Goal: Contribute content: Add original content to the website for others to see

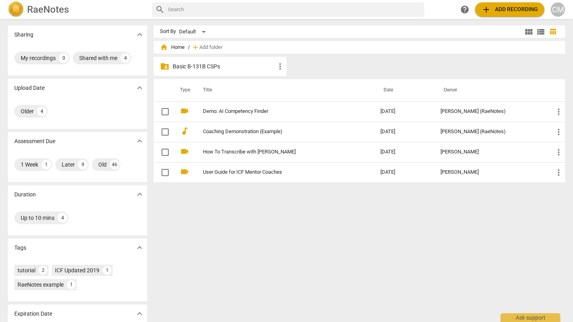
click at [193, 68] on p "Basic B-131B CSPs" at bounding box center [224, 66] width 103 height 8
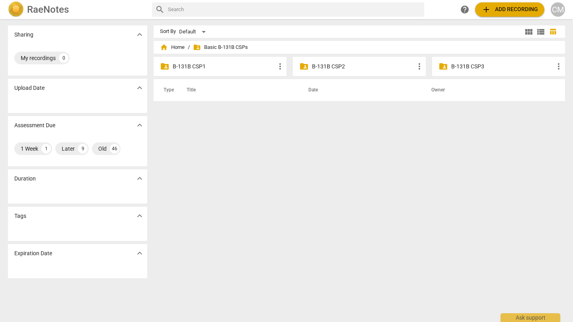
click at [475, 66] on p "B-131B CSP3" at bounding box center [502, 66] width 103 height 8
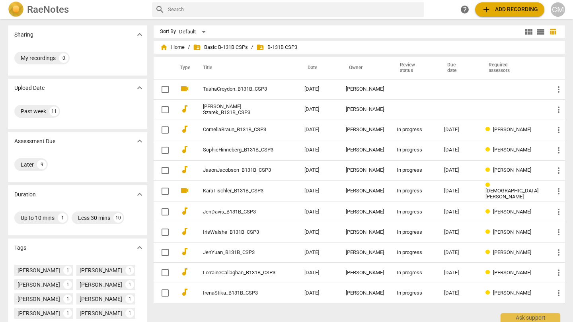
click at [501, 14] on span "add Add recording" at bounding box center [510, 10] width 57 height 10
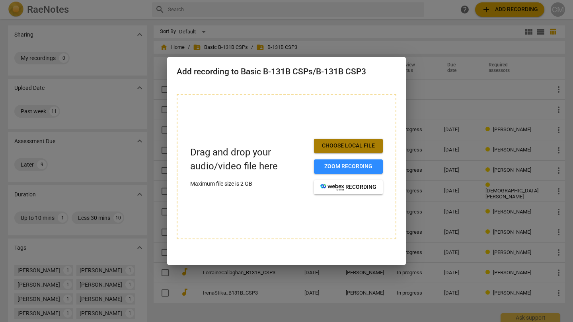
click at [341, 148] on span "Choose local file" at bounding box center [348, 146] width 56 height 8
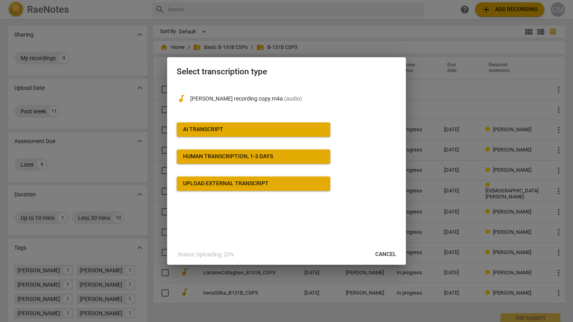
click at [240, 128] on span "AI Transcript" at bounding box center [253, 130] width 141 height 8
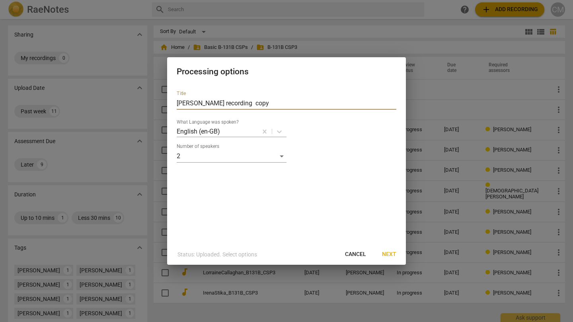
drag, startPoint x: 236, startPoint y: 105, endPoint x: 168, endPoint y: 107, distance: 67.3
click at [168, 107] on div "Title Lisa recording copy What Language was spoken? English (en-GB) Number of s…" at bounding box center [286, 164] width 239 height 160
drag, startPoint x: 236, startPoint y: 103, endPoint x: 170, endPoint y: 103, distance: 66.9
click at [170, 103] on div "Title Lisa recording copy What Language was spoken? English (en-GB) Number of s…" at bounding box center [286, 164] width 239 height 160
type input "CharlotteMoore_B131B_CSP3"
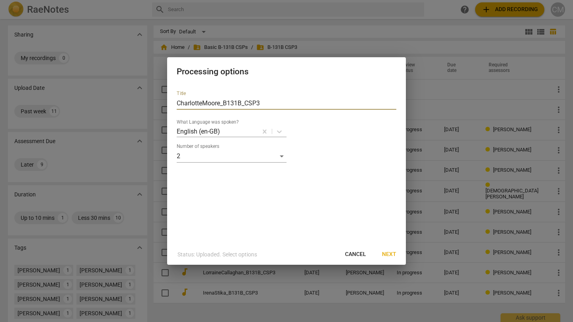
click at [391, 254] on span "Next" at bounding box center [389, 255] width 14 height 8
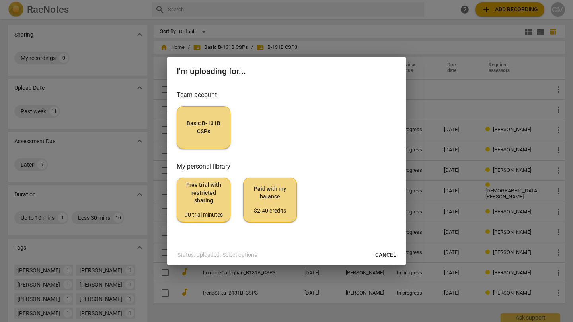
click at [215, 135] on span "Basic B-131B CSPs" at bounding box center [203, 128] width 40 height 16
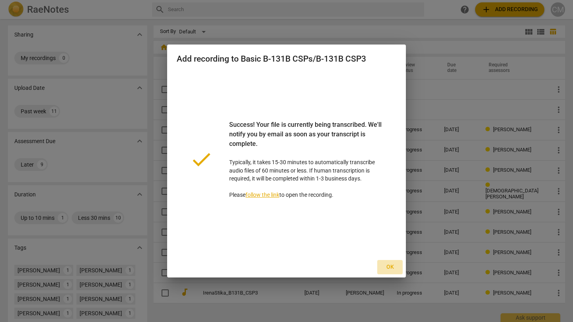
click at [392, 269] on span "Ok" at bounding box center [390, 267] width 13 height 8
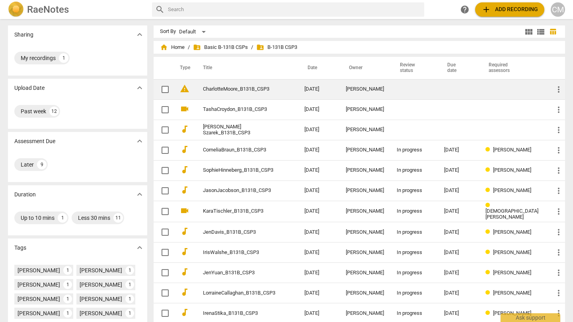
click at [180, 88] on span "warning" at bounding box center [185, 89] width 10 height 10
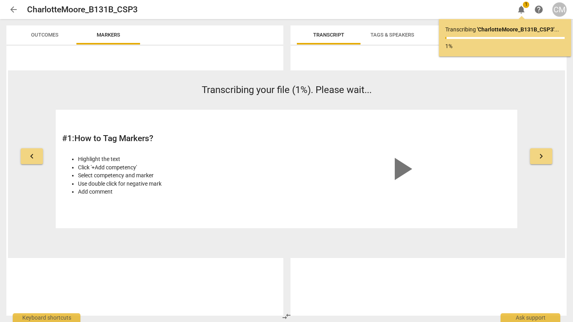
click at [18, 13] on span "arrow_back" at bounding box center [13, 10] width 14 height 10
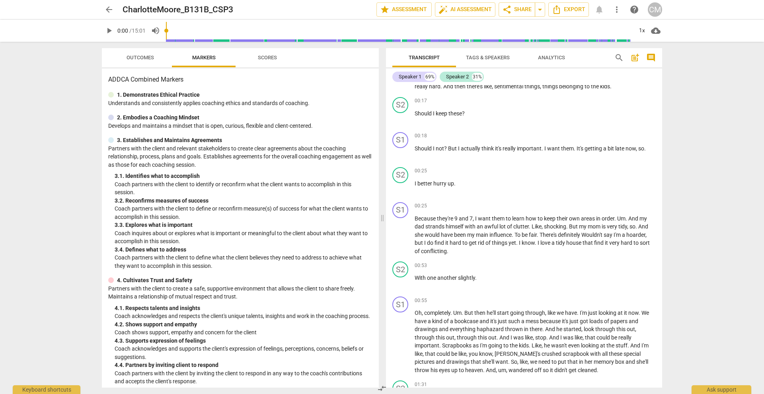
scroll to position [33, 0]
click at [493, 57] on span "Tags & Speakers" at bounding box center [488, 58] width 44 height 6
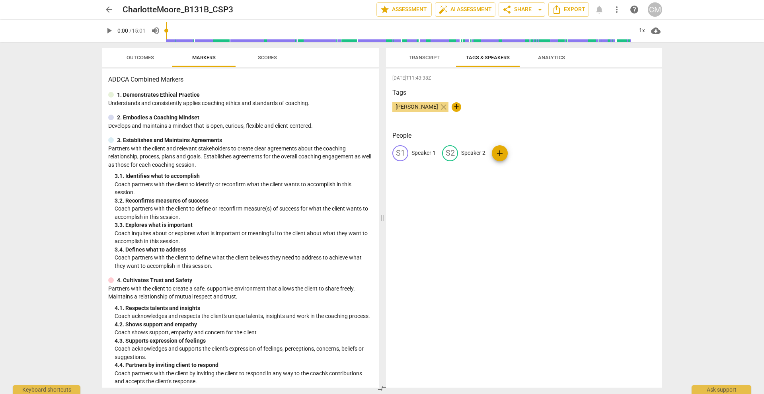
click at [501, 154] on span "add" at bounding box center [500, 153] width 10 height 10
click at [575, 153] on span "delete" at bounding box center [579, 153] width 8 height 8
click at [469, 153] on p "Speaker 2" at bounding box center [473, 153] width 24 height 8
type input "Coach"
click at [424, 152] on p "Speaker 1" at bounding box center [424, 153] width 24 height 8
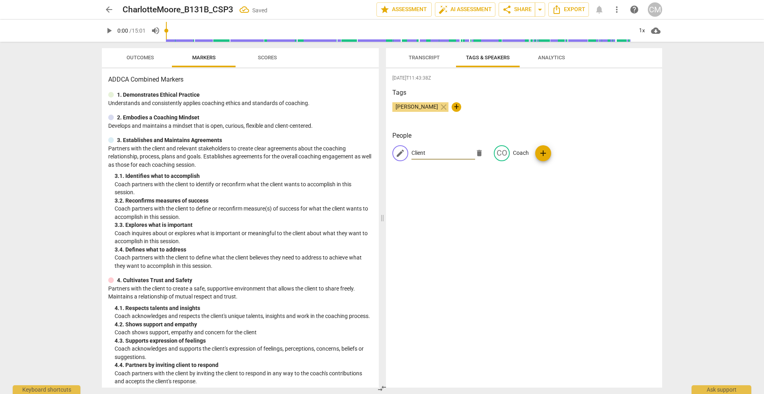
type input "Client"
click at [490, 105] on div "[PERSON_NAME] close +" at bounding box center [523, 110] width 263 height 16
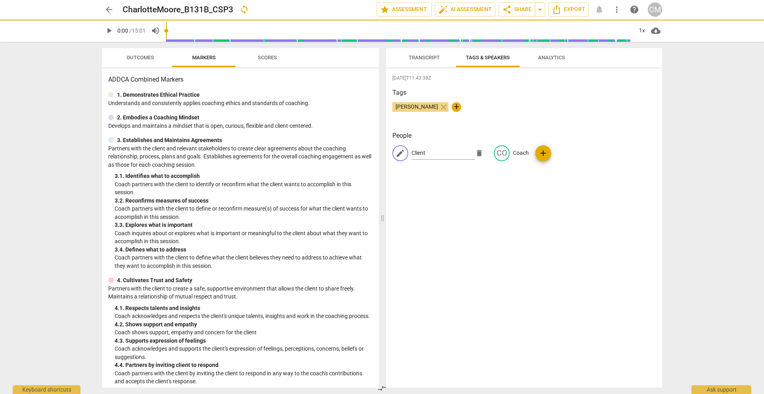
click at [427, 63] on button "Transcript" at bounding box center [424, 57] width 64 height 19
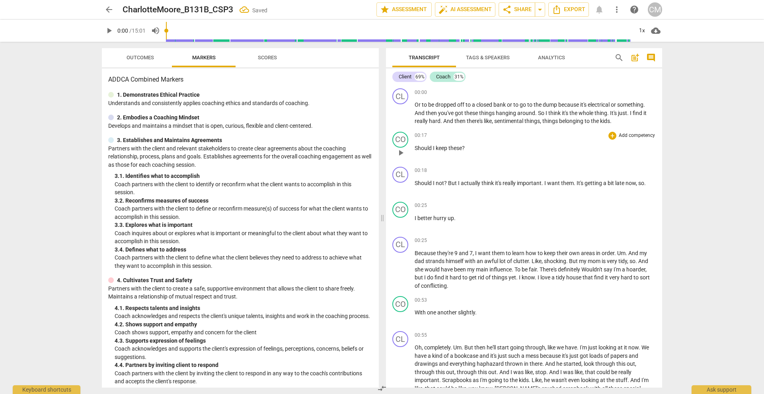
scroll to position [0, 0]
click at [635, 55] on span "post_add" at bounding box center [635, 58] width 10 height 10
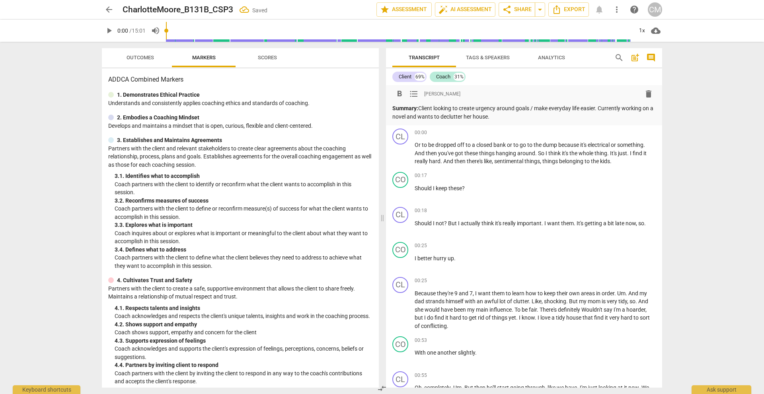
click at [605, 71] on div "Client 69% Coach 31%" at bounding box center [523, 77] width 263 height 14
click at [108, 10] on span "arrow_back" at bounding box center [109, 10] width 10 height 10
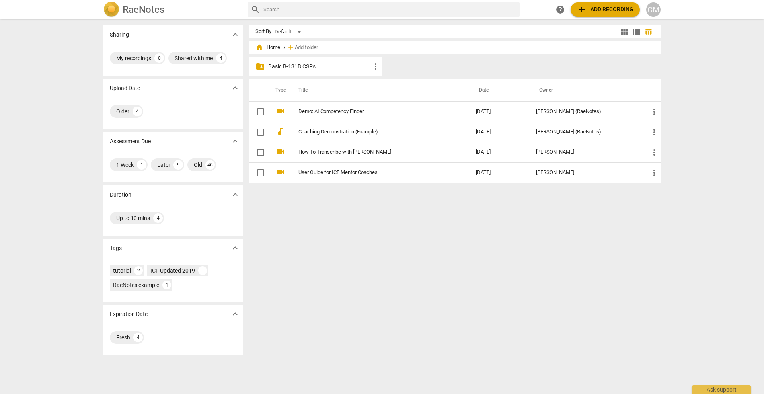
click at [314, 66] on p "Basic B-131B CSPs" at bounding box center [319, 66] width 103 height 8
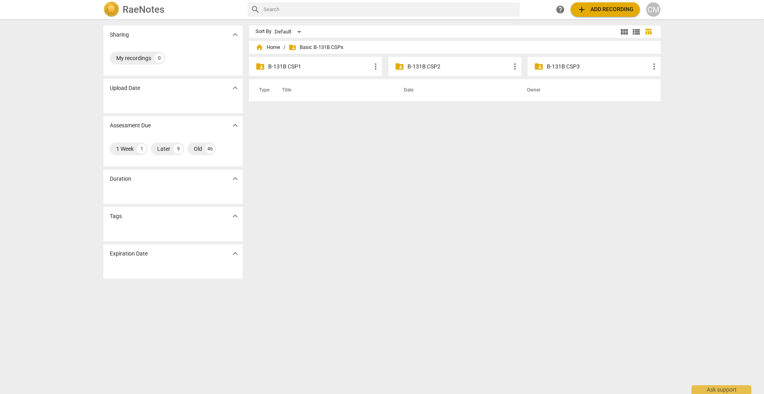
click at [579, 70] on div "folder_shared B-131B CSP3 more_vert" at bounding box center [594, 66] width 133 height 19
click at [572, 62] on p "B-131B CSP3" at bounding box center [598, 66] width 103 height 8
